Goal: Task Accomplishment & Management: Manage account settings

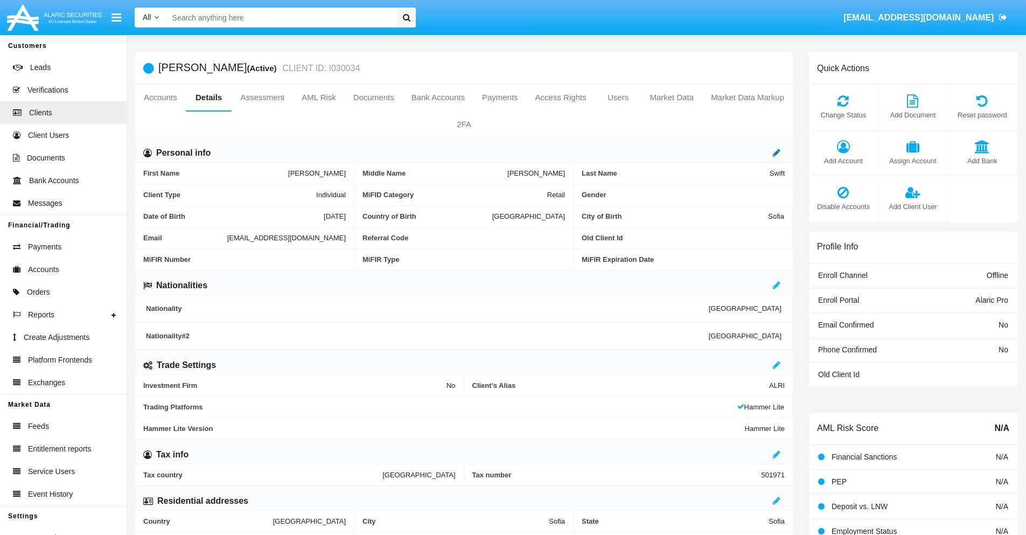
click at [777, 152] on icon at bounding box center [777, 152] width 8 height 9
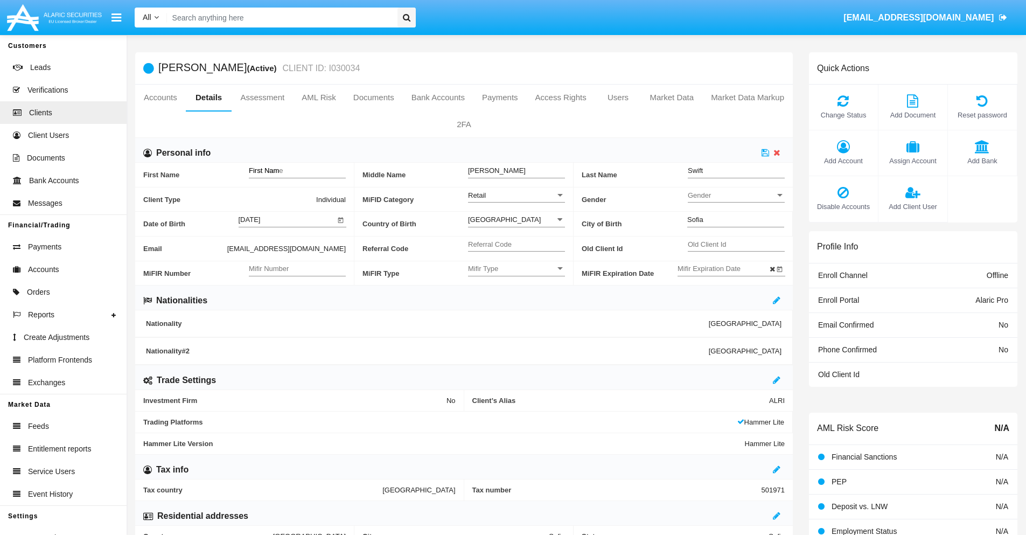
type input "First Name"
click at [765, 152] on icon at bounding box center [766, 152] width 8 height 9
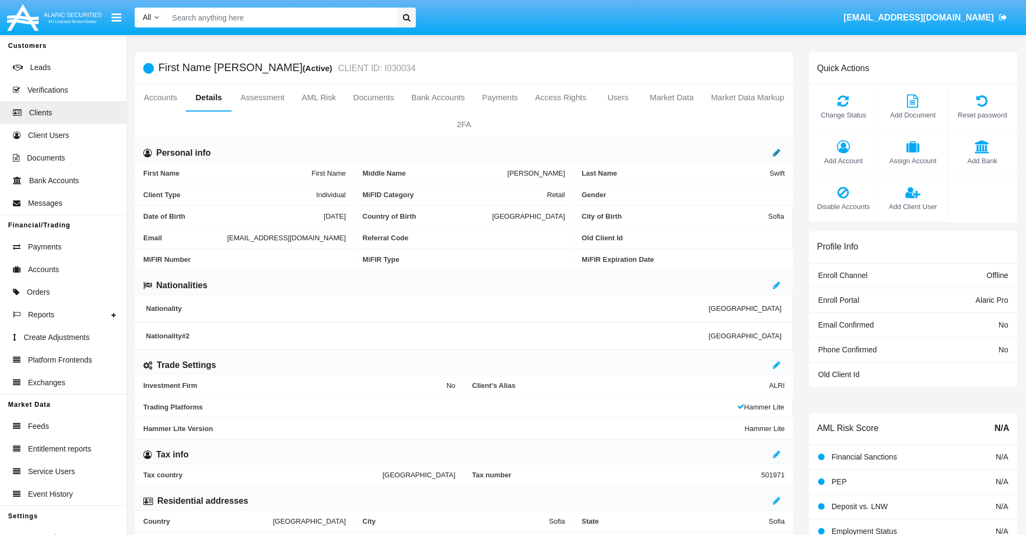
click at [777, 152] on icon at bounding box center [777, 152] width 8 height 9
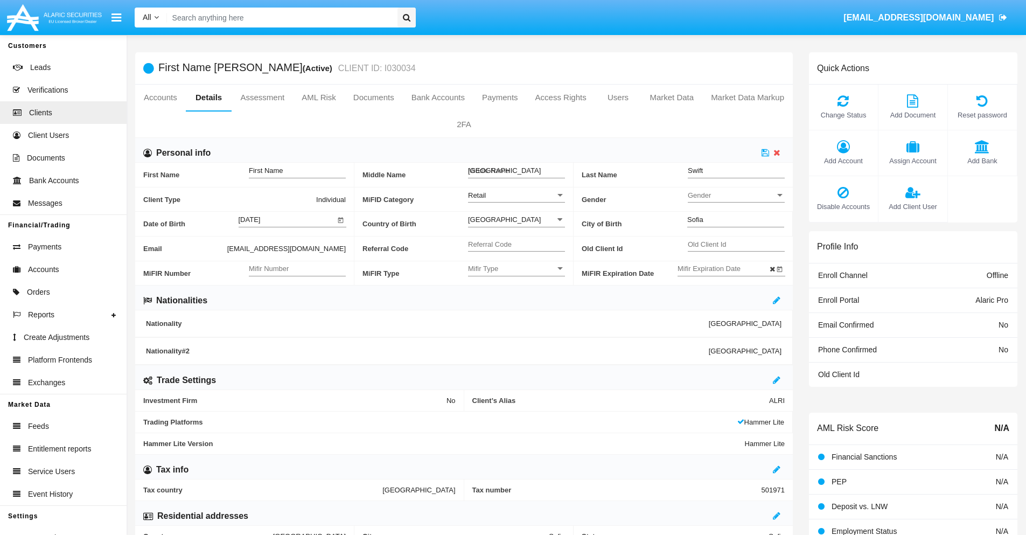
type input "Middle Name"
click at [765, 152] on icon at bounding box center [766, 152] width 8 height 9
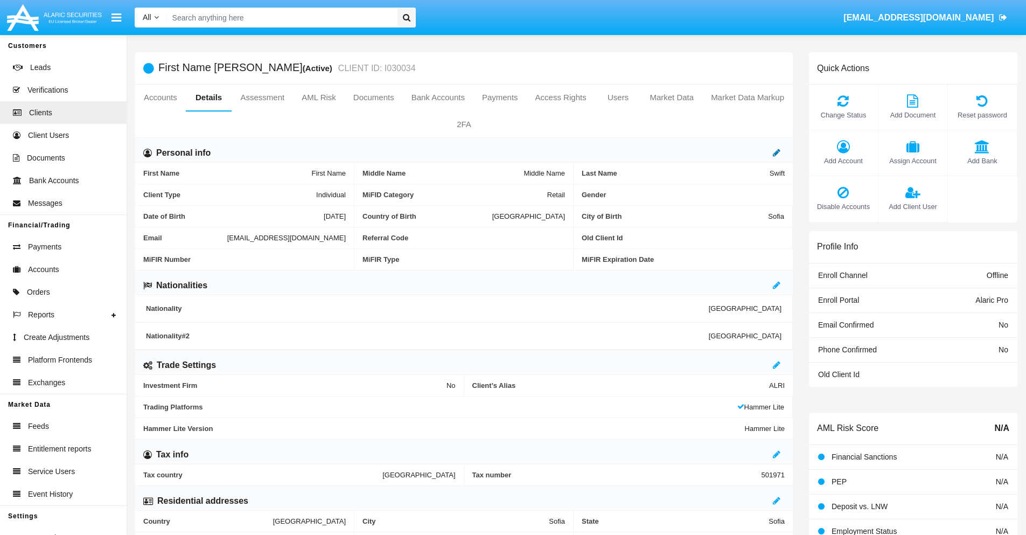
click at [777, 152] on icon at bounding box center [777, 152] width 8 height 9
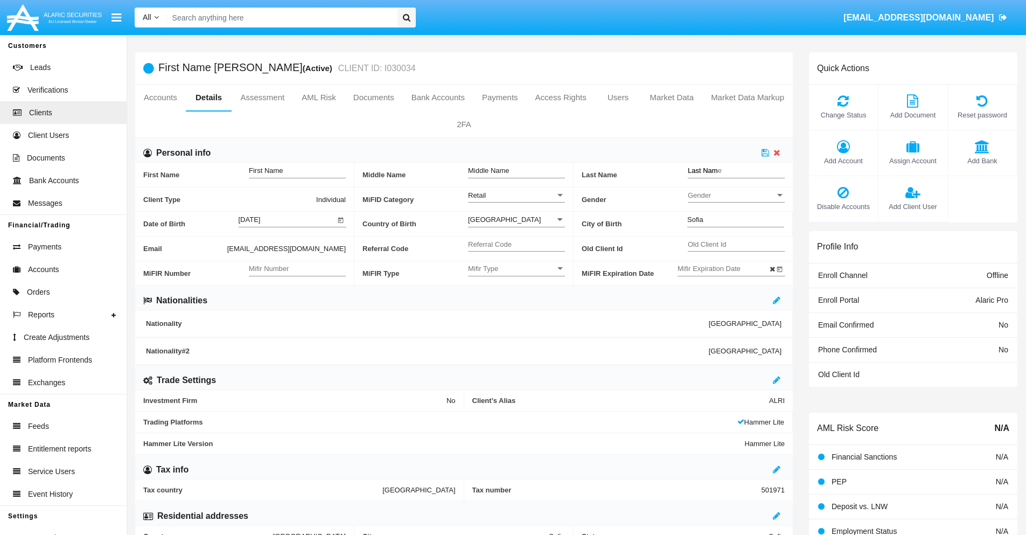
type input "Last Name"
click at [765, 152] on icon at bounding box center [766, 152] width 8 height 9
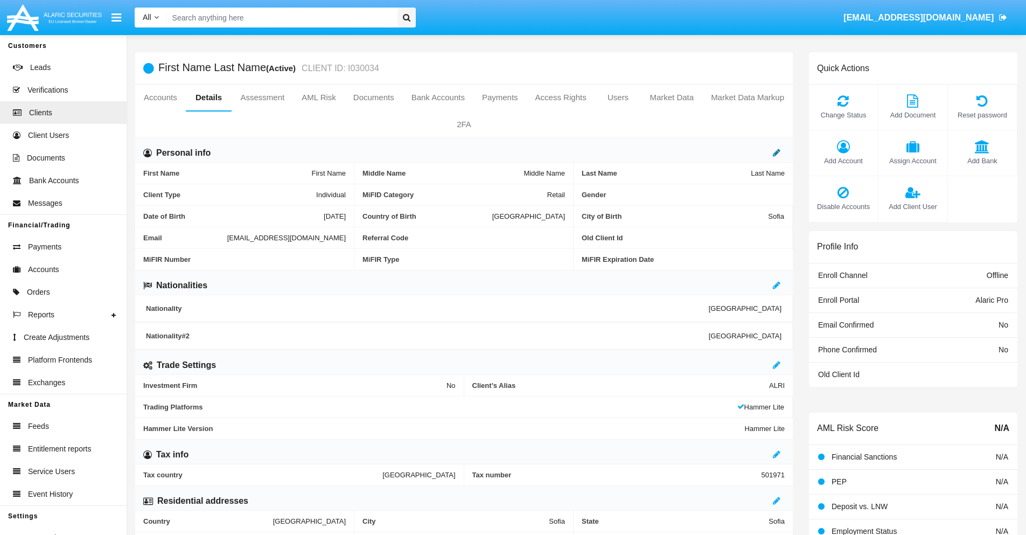
click at [777, 152] on icon at bounding box center [777, 152] width 8 height 9
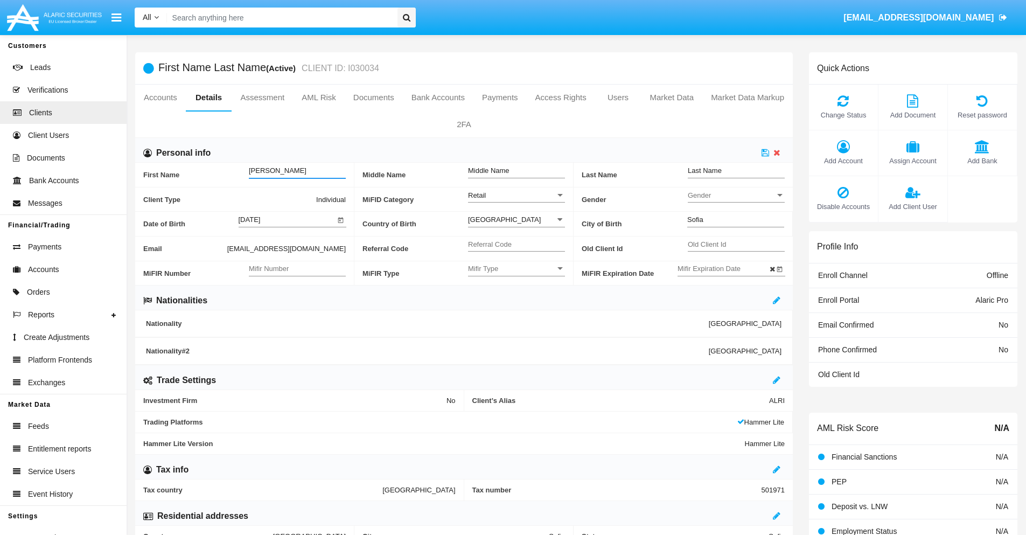
type input "[PERSON_NAME]"
type input "Wuckert"
click at [765, 152] on icon at bounding box center [766, 152] width 8 height 9
